Goal: Task Accomplishment & Management: Manage account settings

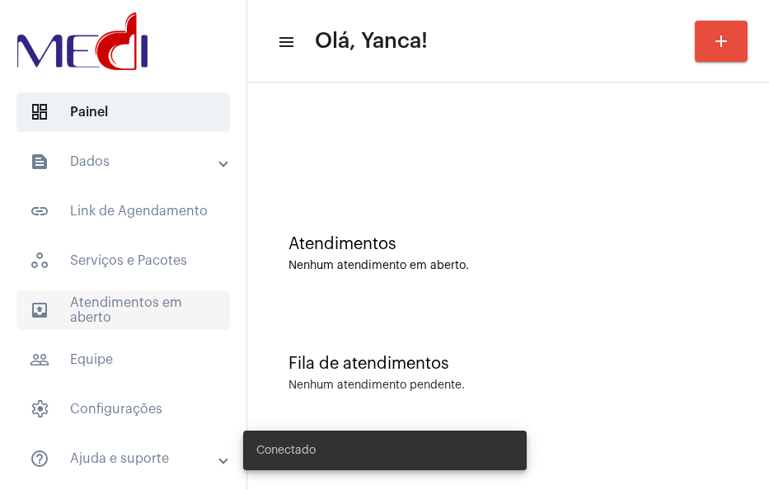
click at [111, 322] on span "outbox_outline Atendimentos em aberto" at bounding box center [123, 310] width 214 height 40
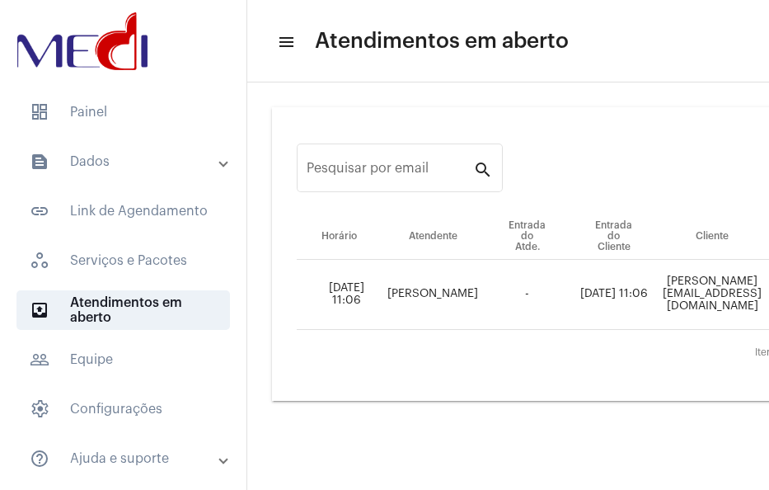
click at [714, 294] on td "rafaela-lorenzi@live.com" at bounding box center [712, 295] width 110 height 70
copy td "rafaela-lorenzi@live.com"
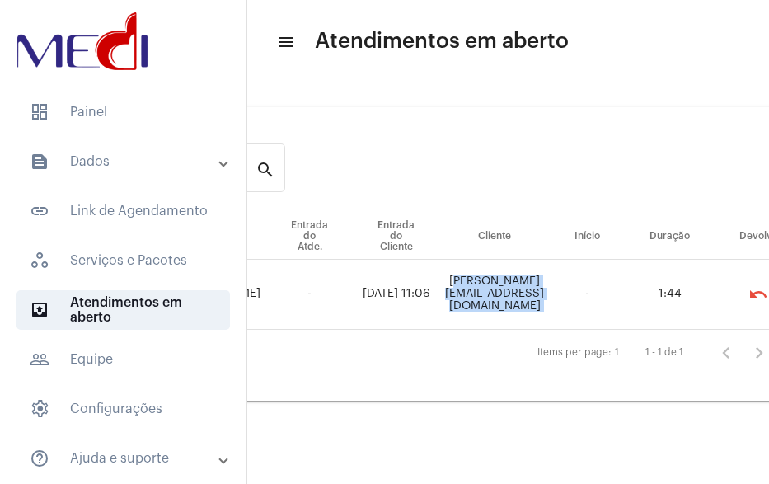
scroll to position [0, 217]
click at [472, 416] on div "Pesquisar por email search Horário Atendente Entrada do Atde. Entrada do Client…" at bounding box center [291, 254] width 505 height 326
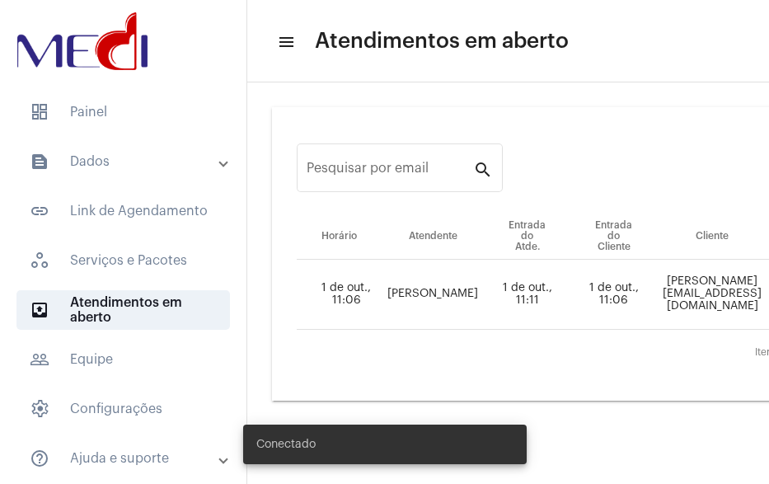
drag, startPoint x: 517, startPoint y: 470, endPoint x: 547, endPoint y: 469, distance: 29.7
click at [547, 469] on body "dashboard Painel text_snippet_outlined Dados text_snippet_outlined Relatórios h…" at bounding box center [384, 242] width 769 height 484
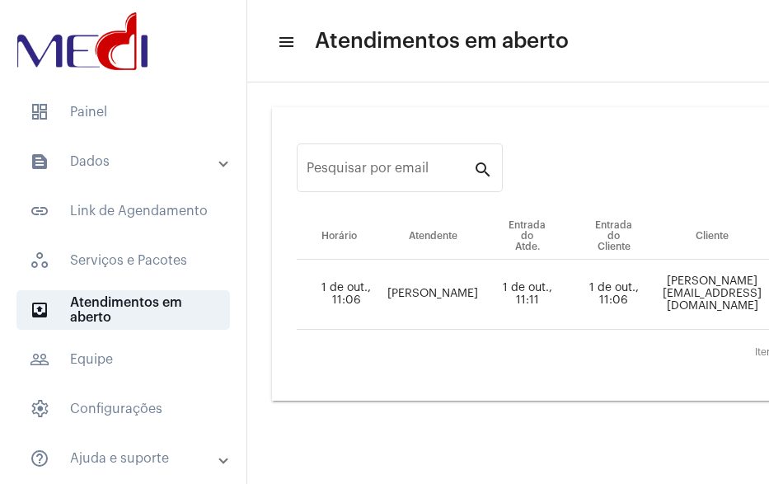
click at [439, 416] on div "Pesquisar por email search Horário Atendente Entrada do Atde. Entrada do Client…" at bounding box center [508, 254] width 505 height 326
click at [142, 177] on mat-expansion-panel-header "text_snippet_outlined Dados" at bounding box center [128, 162] width 237 height 40
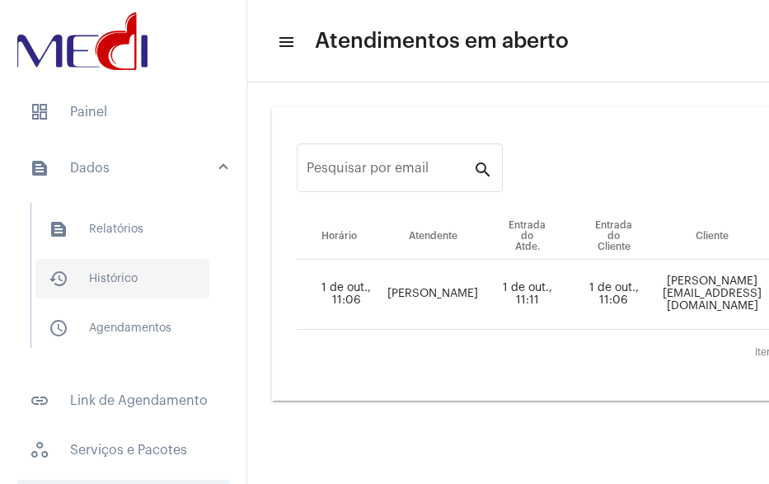
click at [114, 267] on span "history_outlined Histórico" at bounding box center [122, 279] width 174 height 40
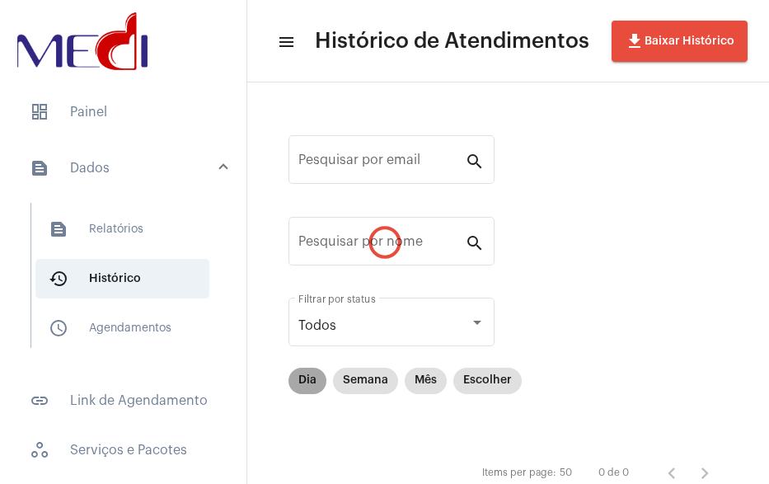
click at [303, 383] on mat-chip "Dia" at bounding box center [308, 381] width 38 height 26
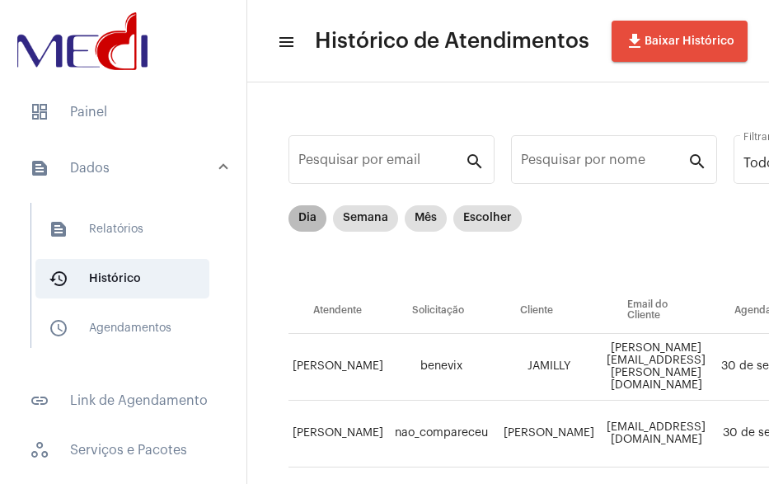
click at [305, 214] on mat-chip "Dia" at bounding box center [308, 218] width 38 height 26
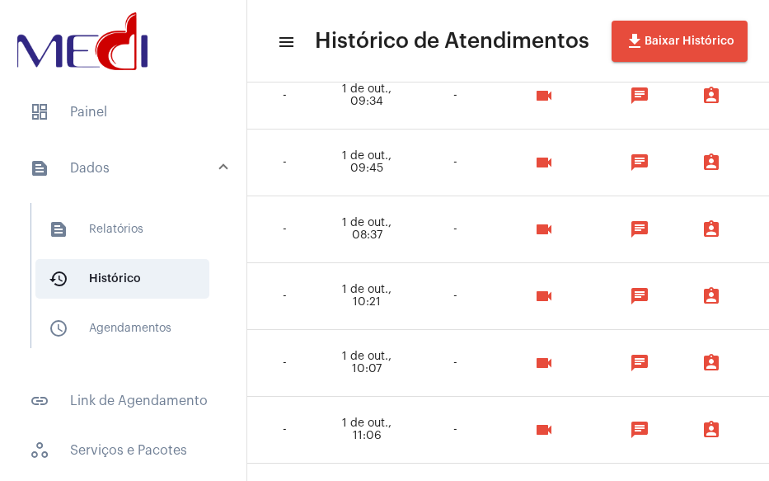
scroll to position [872, 1083]
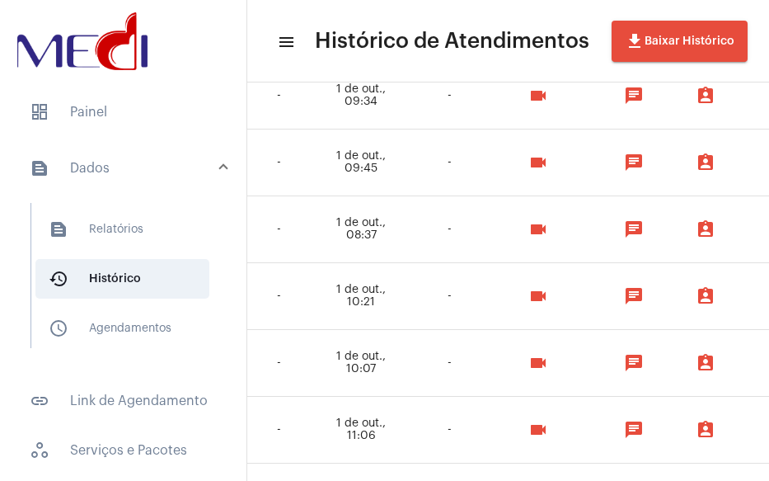
click at [591, 307] on div "videocam" at bounding box center [544, 295] width 94 height 33
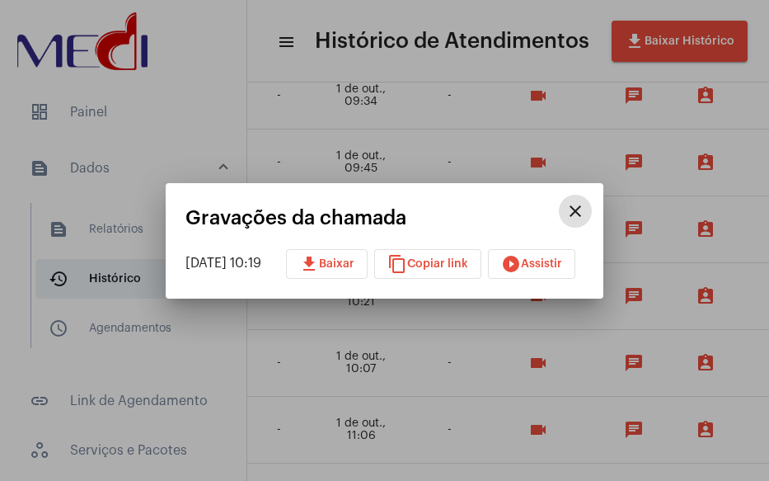
click at [590, 308] on div at bounding box center [384, 240] width 769 height 481
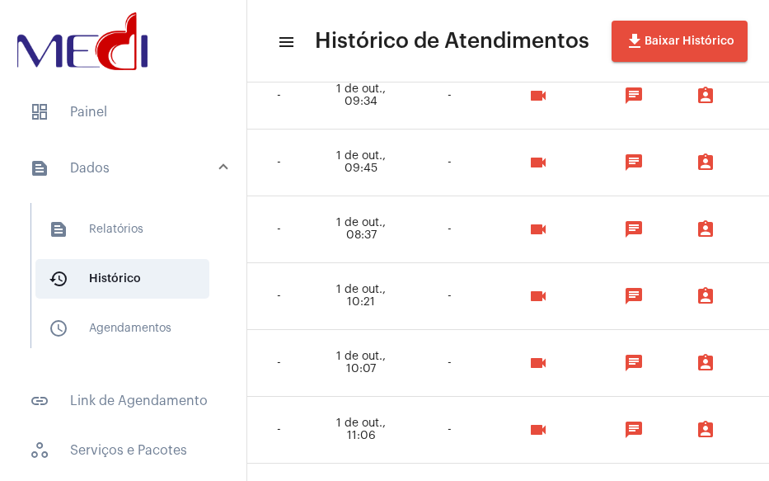
click at [548, 303] on mat-icon "videocam" at bounding box center [538, 296] width 20 height 20
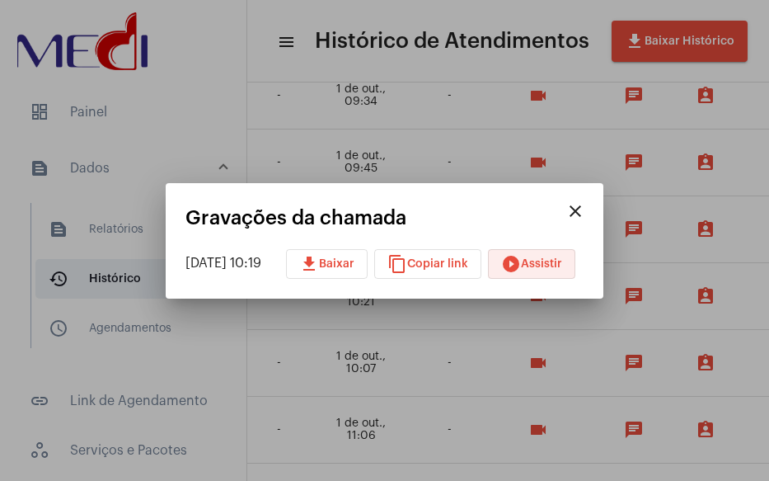
click at [521, 266] on mat-icon "play_circle_filled" at bounding box center [511, 264] width 20 height 20
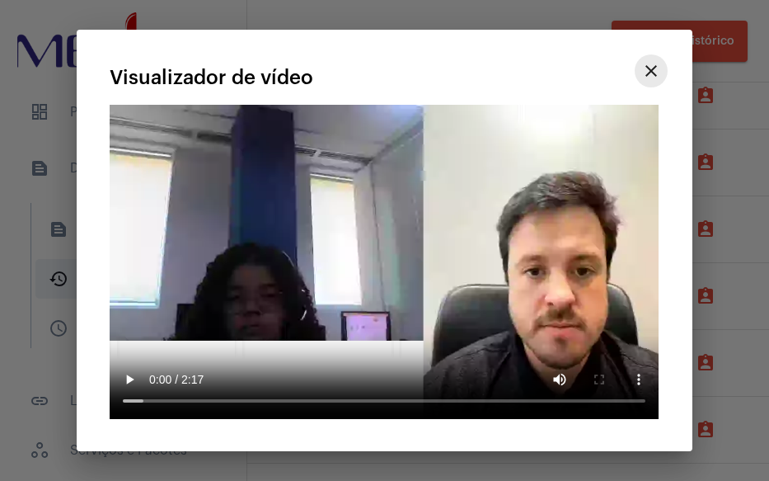
click at [651, 72] on mat-icon "close" at bounding box center [651, 71] width 20 height 20
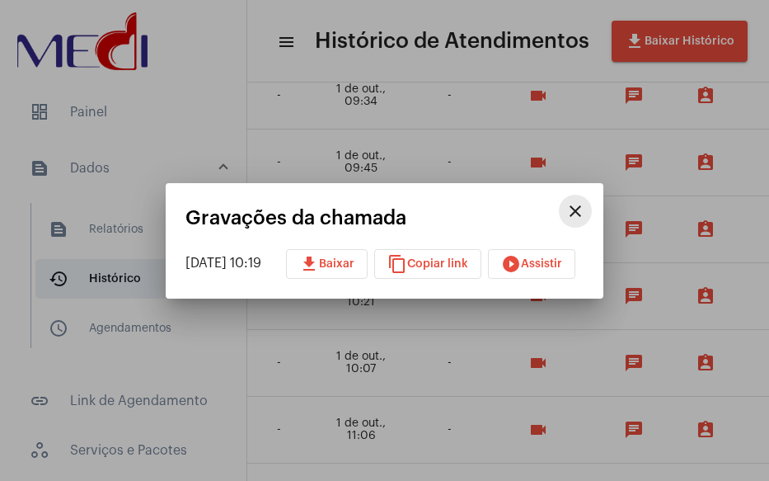
click at [585, 207] on mat-icon "close" at bounding box center [576, 211] width 20 height 20
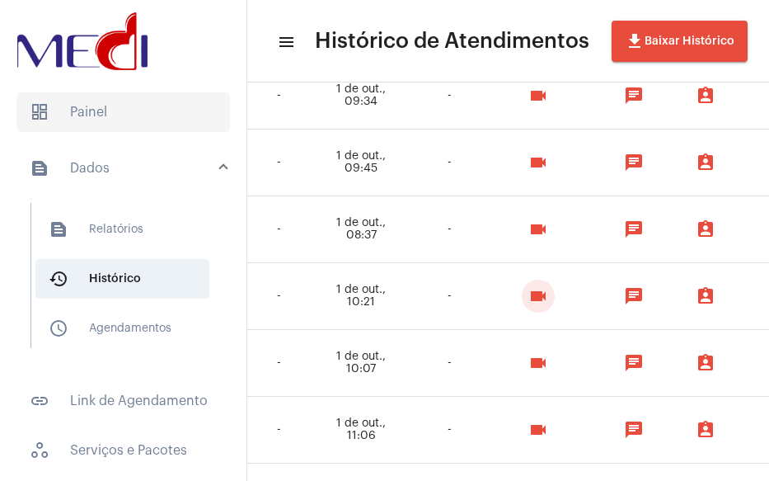
click at [80, 108] on span "dashboard Painel" at bounding box center [123, 112] width 214 height 40
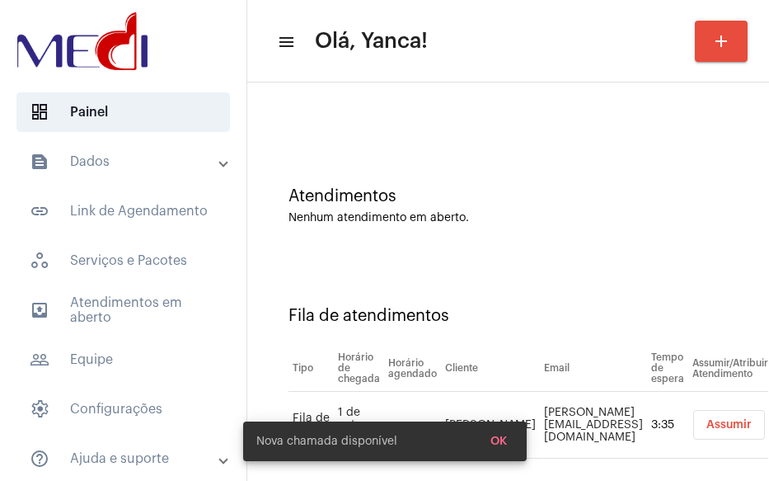
scroll to position [70, 0]
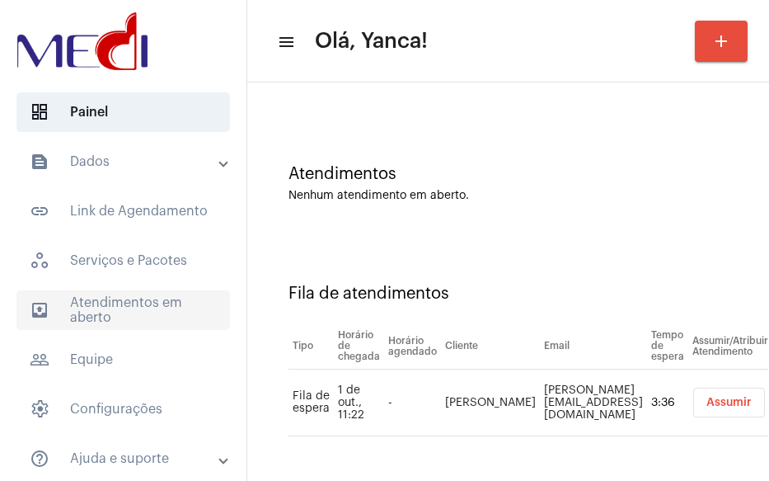
click at [78, 305] on span "outbox_outline Atendimentos em aberto" at bounding box center [123, 310] width 214 height 40
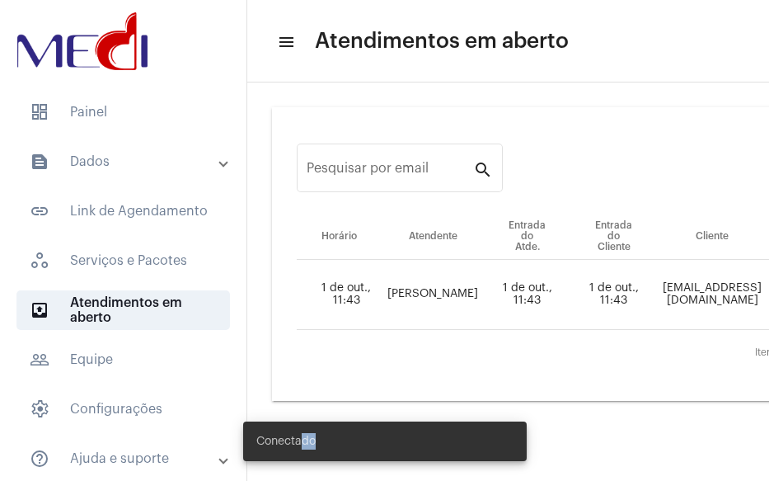
drag, startPoint x: 301, startPoint y: 477, endPoint x: 475, endPoint y: 454, distance: 175.5
click at [475, 454] on div "Conectado" at bounding box center [384, 441] width 323 height 79
click at [373, 475] on div "Conectado" at bounding box center [384, 441] width 323 height 79
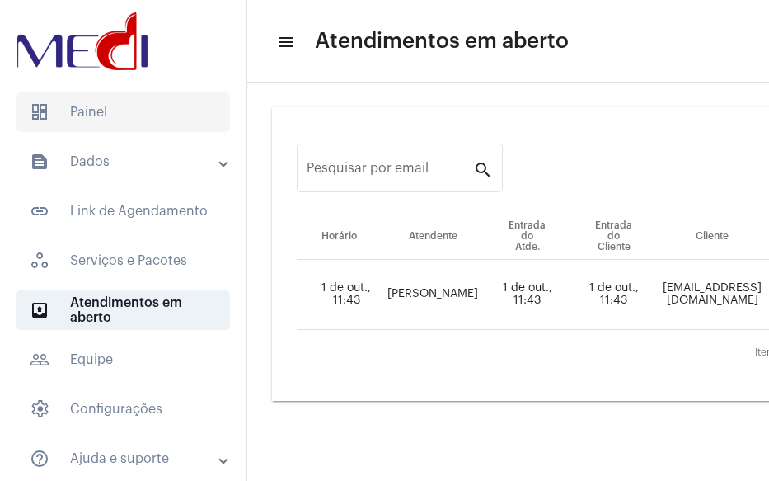
click at [108, 125] on span "dashboard Painel" at bounding box center [123, 112] width 214 height 40
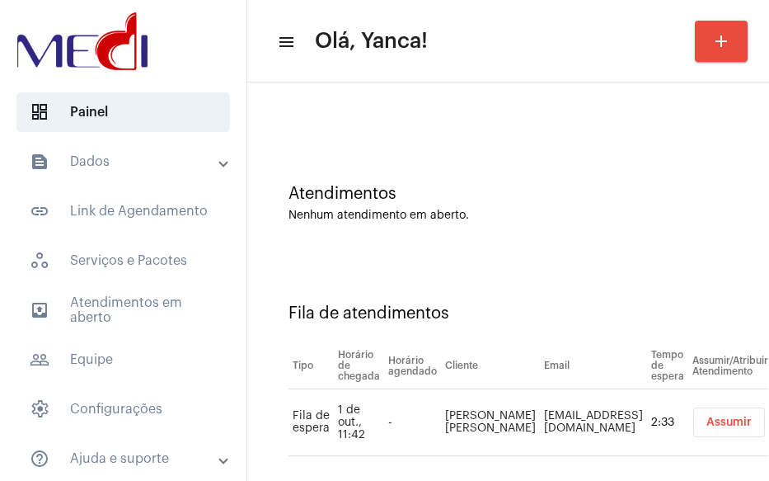
scroll to position [70, 0]
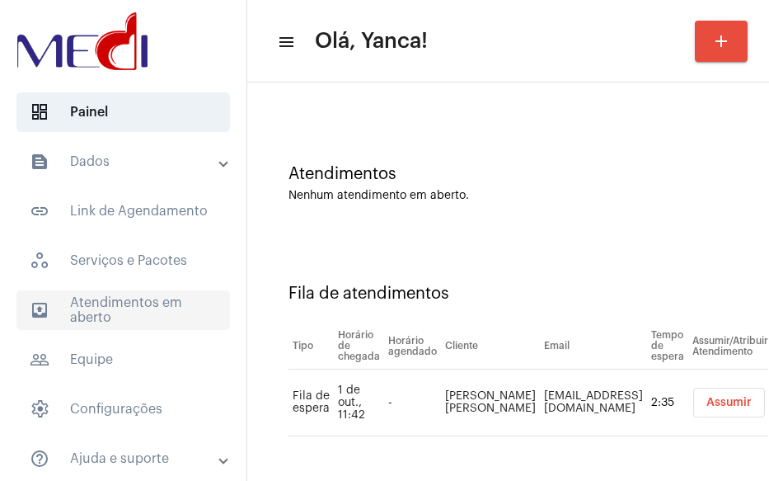
click at [128, 305] on span "outbox_outline Atendimentos em aberto" at bounding box center [123, 310] width 214 height 40
